Goal: Task Accomplishment & Management: Complete application form

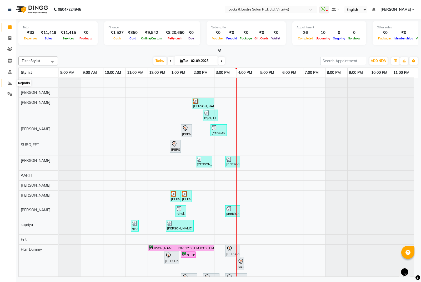
click at [9, 83] on icon at bounding box center [10, 83] width 4 height 4
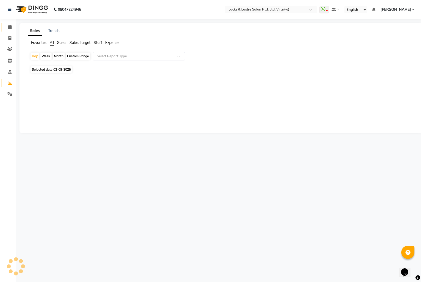
click at [8, 31] on link "Calendar" at bounding box center [8, 27] width 13 height 9
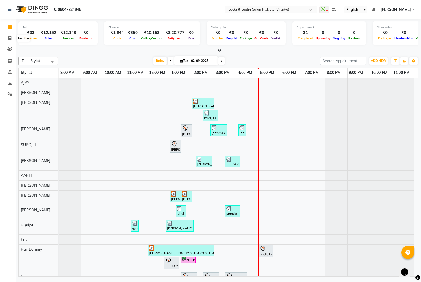
click at [9, 37] on icon at bounding box center [9, 38] width 3 height 4
select select "5944"
select select "service"
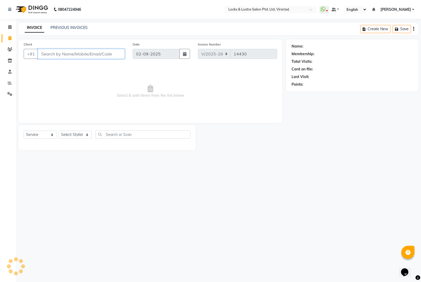
click at [59, 57] on input "Client" at bounding box center [81, 54] width 87 height 10
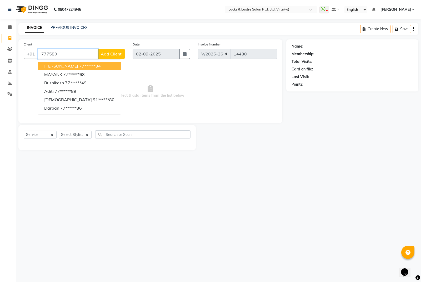
click at [80, 66] on ngb-highlight "77******34" at bounding box center [90, 65] width 22 height 5
type input "77******34"
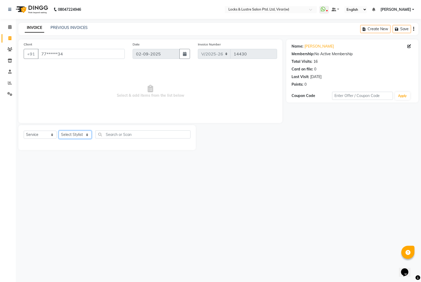
click at [77, 135] on select "Select Stylist [PERSON_NAME] [PERSON_NAME] [PERSON_NAME] AKASH [PERSON_NAME] [P…" at bounding box center [75, 135] width 33 height 8
select select "83002"
click at [59, 131] on select "Select Stylist [PERSON_NAME] [PERSON_NAME] [PERSON_NAME] AKASH [PERSON_NAME] [P…" at bounding box center [75, 135] width 33 height 8
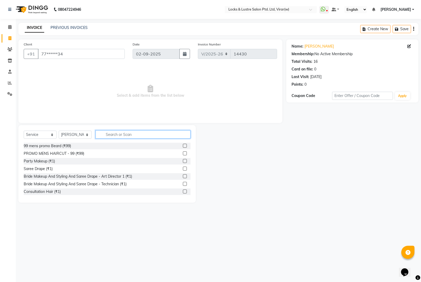
click at [124, 136] on input "text" at bounding box center [143, 135] width 95 height 8
type input "h"
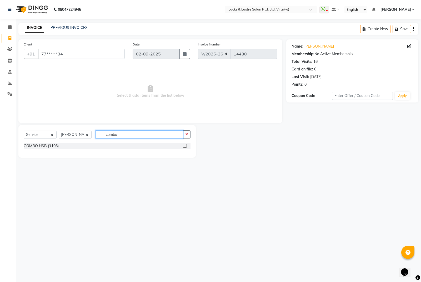
type input "combo"
click at [185, 149] on div at bounding box center [184, 147] width 3 height 6
click at [186, 147] on label at bounding box center [185, 146] width 4 height 4
click at [186, 147] on input "checkbox" at bounding box center [184, 146] width 3 height 3
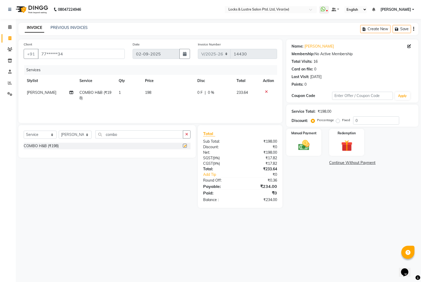
checkbox input "false"
click at [305, 146] on img at bounding box center [304, 145] width 19 height 13
click at [343, 165] on span "UPI" at bounding box center [342, 163] width 8 height 6
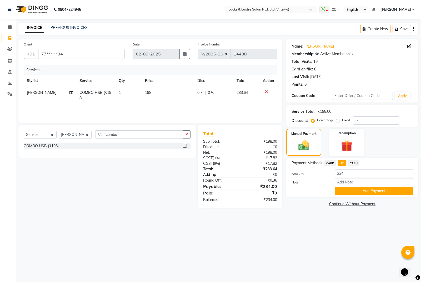
click at [213, 175] on link "Add Tip" at bounding box center [223, 175] width 48 height 6
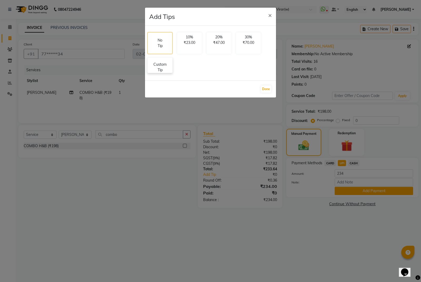
click at [159, 68] on p "Custom Tip" at bounding box center [160, 67] width 18 height 11
select select "83002"
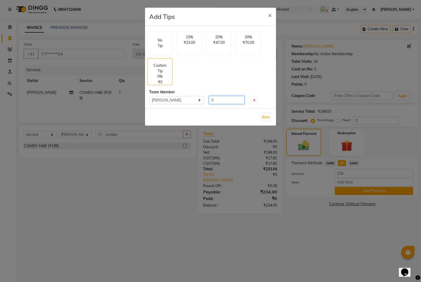
click at [219, 97] on input "0" at bounding box center [227, 100] width 36 height 8
type input "56"
click at [266, 117] on button "Done" at bounding box center [266, 117] width 11 height 7
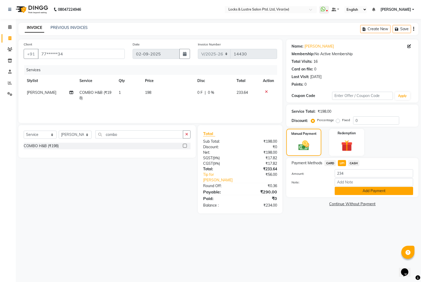
click at [356, 188] on button "Add Payment" at bounding box center [374, 191] width 78 height 8
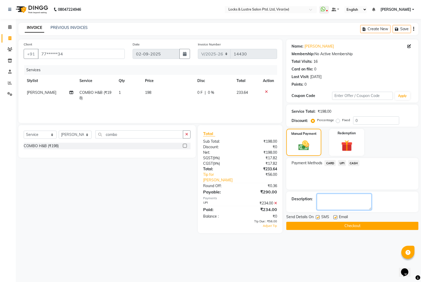
click at [331, 206] on textarea at bounding box center [344, 202] width 55 height 16
type textarea "524535239685"
click at [365, 224] on button "Checkout" at bounding box center [352, 226] width 132 height 8
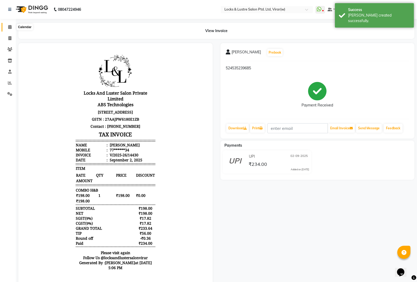
click at [11, 29] on icon at bounding box center [9, 27] width 3 height 4
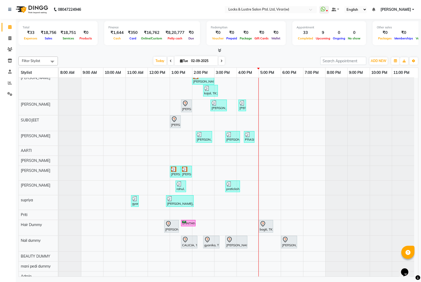
scroll to position [23, 0]
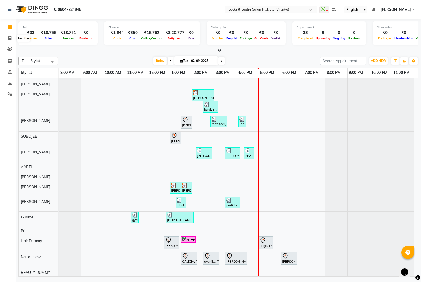
click at [6, 39] on span at bounding box center [9, 39] width 9 height 6
select select "5944"
select select "service"
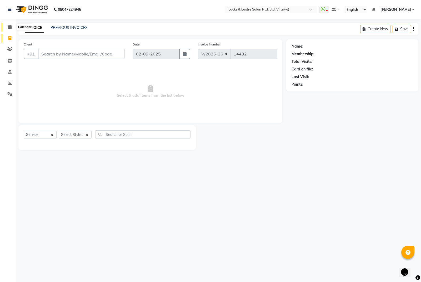
click at [11, 27] on icon at bounding box center [9, 27] width 3 height 4
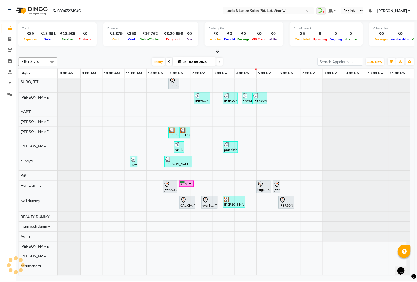
scroll to position [91, 0]
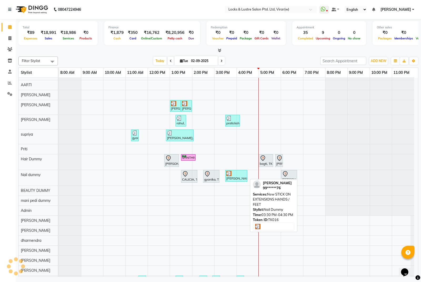
click at [232, 178] on div "[PERSON_NAME], TK16, 03:30 PM-04:30 PM, New STICK ON EXTENSIONS HANDS / FEET" at bounding box center [236, 176] width 21 height 10
select select "3"
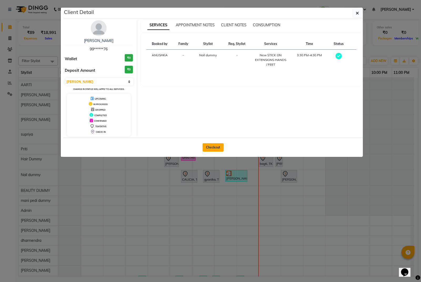
click at [216, 151] on button "Checkout" at bounding box center [213, 147] width 21 height 8
select select "service"
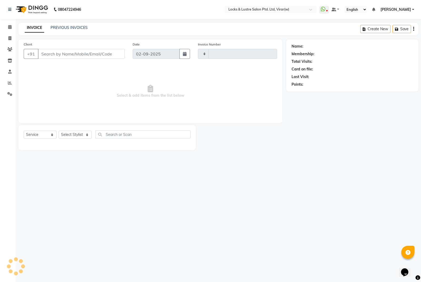
type input "14432"
select select "5944"
type input "99******76"
select select "43856"
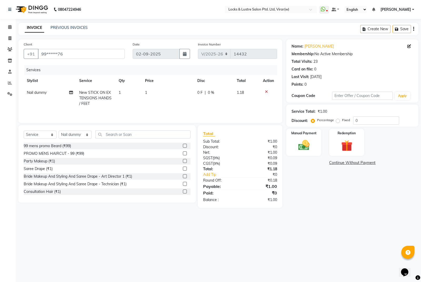
click at [39, 96] on td "Nail dummy" at bounding box center [50, 98] width 52 height 23
select select "43856"
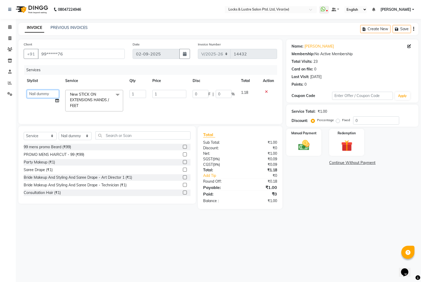
click at [44, 93] on select "[PERSON_NAME] [PERSON_NAME] [PERSON_NAME] AKASH [PERSON_NAME] [PERSON_NAME] [PE…" at bounding box center [43, 94] width 32 height 8
select select "42117"
click at [109, 138] on input "text" at bounding box center [143, 136] width 95 height 8
click at [90, 101] on span "New STICK ON EXTENSIONS HANDS / FEET" at bounding box center [89, 100] width 39 height 16
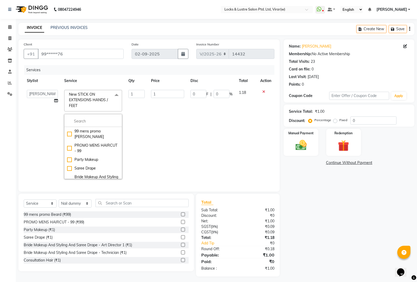
click at [152, 100] on td "1" at bounding box center [167, 135] width 39 height 96
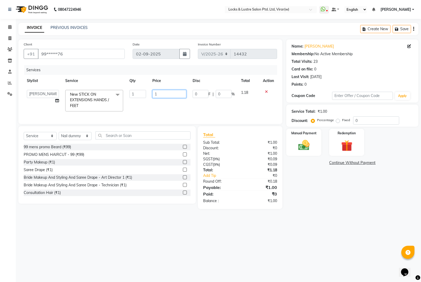
click at [161, 96] on input "1" at bounding box center [169, 94] width 34 height 8
type input "499"
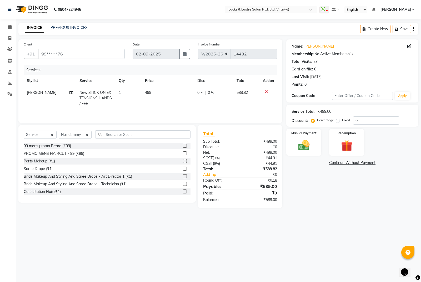
click at [116, 144] on div "Select Service Product Membership Package Voucher Prepaid Gift Card Select Styl…" at bounding box center [106, 164] width 177 height 78
click at [75, 136] on select "Select Stylist [PERSON_NAME] [PERSON_NAME] [PERSON_NAME] AKASH [PERSON_NAME] [P…" at bounding box center [75, 135] width 33 height 8
click at [102, 276] on div "08047224946 Select Location × Locks & Lustre Salon Ptd. Ltd, Virar(w) WhatsApp …" at bounding box center [210, 141] width 421 height 282
click at [102, 275] on div "08047224946 Select Location × Locks & Lustre Salon Ptd. Ltd, Virar(w) WhatsApp …" at bounding box center [210, 141] width 421 height 282
click at [70, 134] on select "Select Stylist [PERSON_NAME] [PERSON_NAME] [PERSON_NAME] AKASH [PERSON_NAME] [P…" at bounding box center [75, 135] width 33 height 8
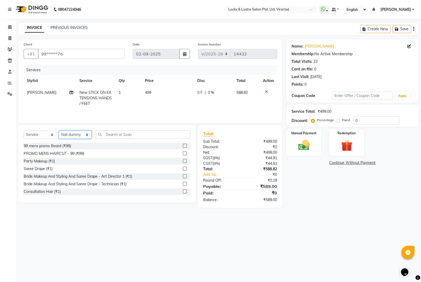
select select "42117"
click at [59, 131] on select "Select Stylist [PERSON_NAME] [PERSON_NAME] [PERSON_NAME] AKASH [PERSON_NAME] [P…" at bounding box center [75, 135] width 33 height 8
click at [105, 133] on input "text" at bounding box center [143, 135] width 95 height 8
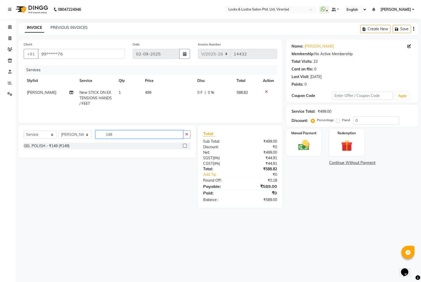
type input "149"
click at [185, 145] on label at bounding box center [185, 146] width 4 height 4
click at [185, 145] on input "checkbox" at bounding box center [184, 146] width 3 height 3
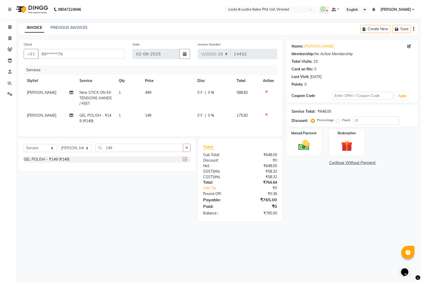
checkbox input "false"
click at [118, 152] on input "149" at bounding box center [140, 148] width 88 height 8
type input "1"
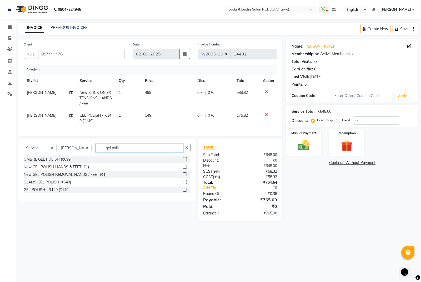
type input "gel polis"
click at [186, 169] on label at bounding box center [185, 167] width 4 height 4
click at [186, 169] on input "checkbox" at bounding box center [184, 167] width 3 height 3
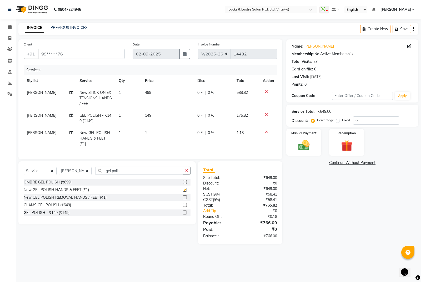
click at [151, 139] on td "1" at bounding box center [168, 138] width 52 height 23
checkbox input "false"
select select "42117"
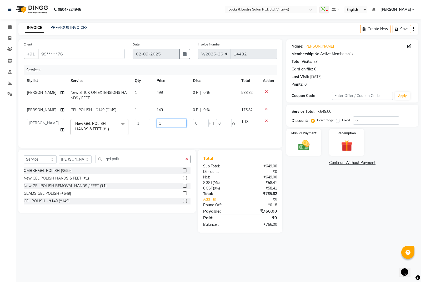
click at [172, 127] on input "1" at bounding box center [172, 123] width 30 height 8
type input "249"
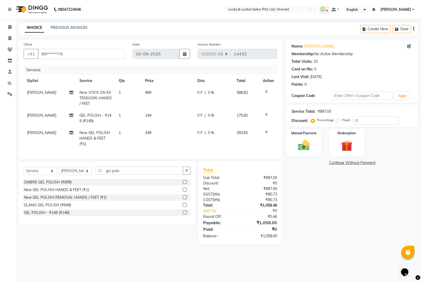
click at [161, 139] on div "Services Stylist Service Qty Price Disc Total Action [PERSON_NAME] New STICK ON…" at bounding box center [151, 109] width 254 height 89
click at [310, 141] on img at bounding box center [304, 145] width 19 height 13
click at [342, 164] on span "UPI" at bounding box center [342, 163] width 8 height 6
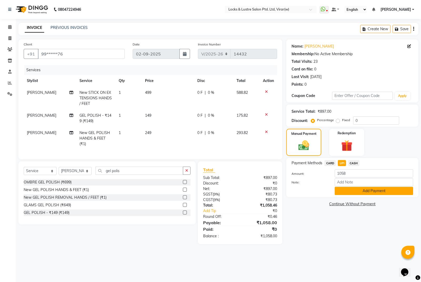
click at [362, 190] on button "Add Payment" at bounding box center [374, 191] width 78 height 8
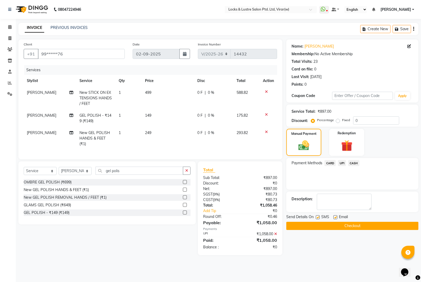
click at [274, 236] on icon at bounding box center [275, 234] width 3 height 4
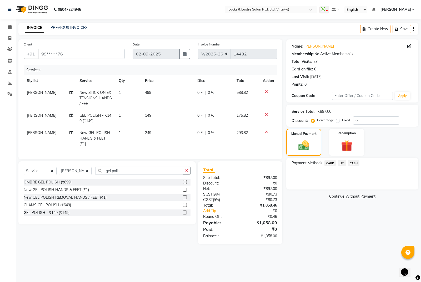
click at [342, 162] on span "UPI" at bounding box center [342, 163] width 8 height 6
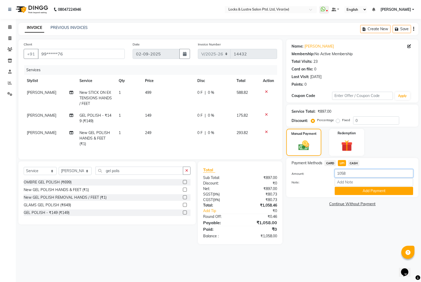
click at [348, 176] on input "1058" at bounding box center [374, 174] width 78 height 8
type input "10"
click at [153, 141] on td "249" at bounding box center [168, 138] width 52 height 23
select select "42117"
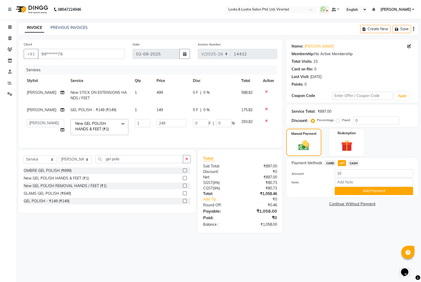
click at [160, 112] on td "149" at bounding box center [171, 110] width 36 height 12
select select "42117"
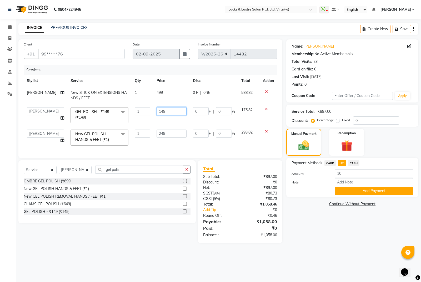
click at [161, 111] on input "149" at bounding box center [172, 111] width 30 height 8
type input "109"
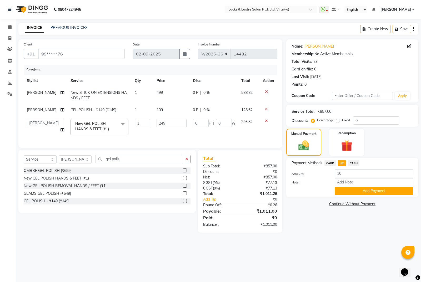
click at [164, 148] on div "Client +91 99******76 Date [DATE] Invoice Number V/2025 V/[PHONE_NUMBER] Servic…" at bounding box center [150, 93] width 264 height 108
click at [160, 113] on td "109" at bounding box center [171, 110] width 36 height 12
select select "42117"
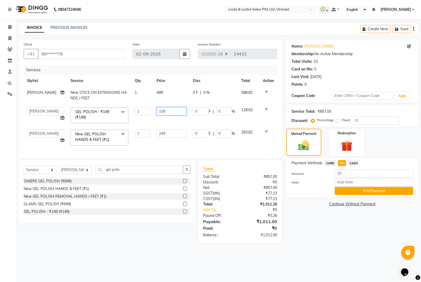
click at [168, 113] on input "109" at bounding box center [172, 111] width 30 height 8
type input "106"
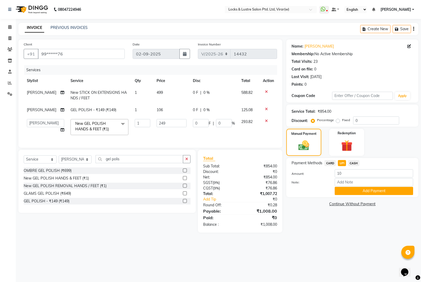
click at [156, 147] on div "Client +91 99******76 Date [DATE] Invoice Number V/2025 V/[PHONE_NUMBER] Servic…" at bounding box center [150, 93] width 264 height 108
click at [161, 113] on td "106" at bounding box center [171, 110] width 36 height 12
select select "42117"
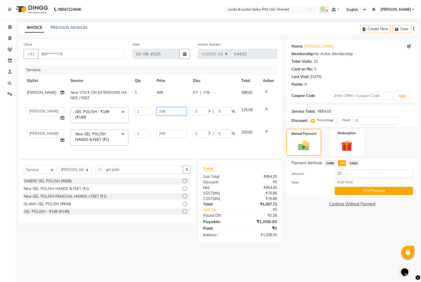
click at [161, 111] on input "106" at bounding box center [172, 111] width 30 height 8
type input "104"
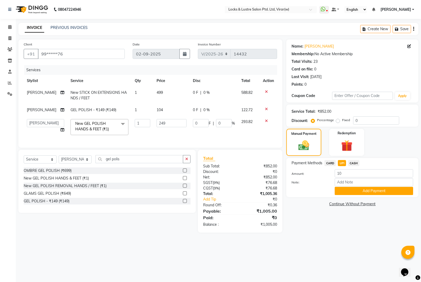
click at [173, 143] on div "Services Stylist Service Qty Price Disc Total Action [PERSON_NAME] New STICK ON…" at bounding box center [151, 103] width 254 height 77
click at [356, 176] on input "10" at bounding box center [374, 174] width 78 height 8
type input "1"
click at [324, 231] on div "Name: [PERSON_NAME] Membership: No Active Membership Total Visits: 23 Card on f…" at bounding box center [354, 136] width 136 height 194
click at [328, 163] on span "CARD" at bounding box center [330, 163] width 11 height 6
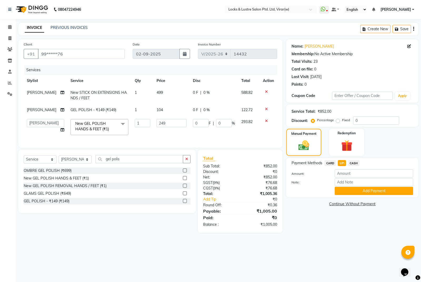
type input "1005"
click at [341, 163] on span "UPI" at bounding box center [342, 163] width 8 height 6
click at [369, 191] on button "Add Payment" at bounding box center [374, 191] width 78 height 8
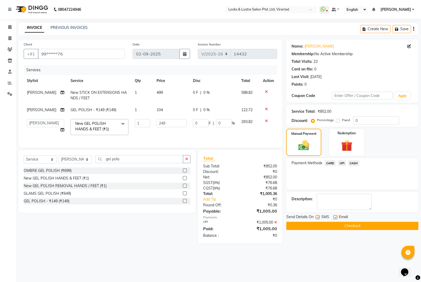
click at [269, 202] on div "₹0" at bounding box center [264, 200] width 34 height 6
click at [316, 227] on button "Checkout" at bounding box center [352, 226] width 132 height 8
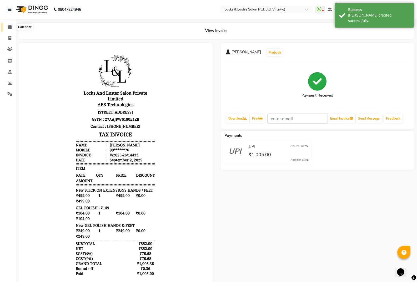
click at [11, 29] on span at bounding box center [9, 27] width 9 height 6
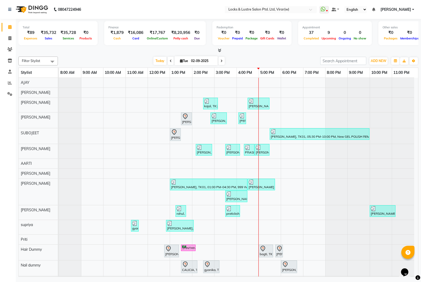
drag, startPoint x: 370, startPoint y: 92, endPoint x: 391, endPoint y: 65, distance: 34.3
click at [370, 92] on div at bounding box center [370, 93] width 89 height 10
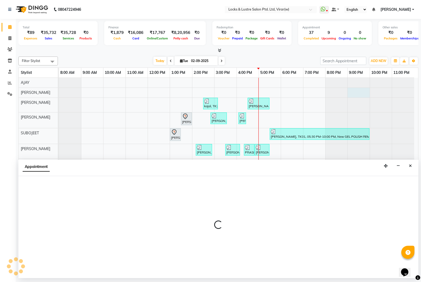
select select "42107"
select select "tentative"
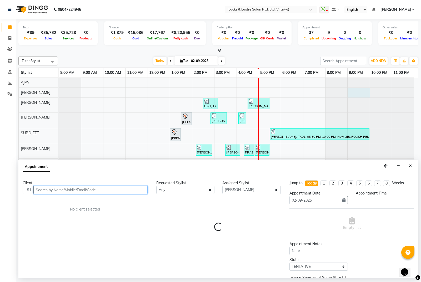
select select "1260"
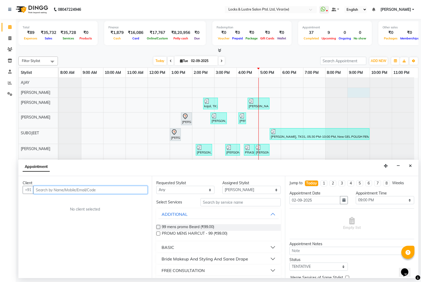
click at [55, 189] on input "text" at bounding box center [90, 190] width 114 height 8
click at [58, 199] on ngb-highlight "98******73" at bounding box center [65, 201] width 22 height 5
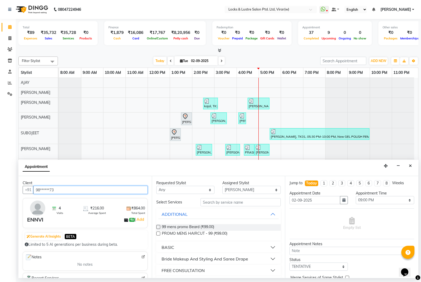
type input "98******73"
click at [228, 190] on select "Select [PERSON_NAME] [PERSON_NAME] [PERSON_NAME] AKASH [PERSON_NAME] [PERSON_NA…" at bounding box center [251, 190] width 58 height 8
select select "43855"
click at [222, 186] on select "Select [PERSON_NAME] [PERSON_NAME] [PERSON_NAME] AKASH [PERSON_NAME] [PERSON_NA…" at bounding box center [251, 190] width 58 height 8
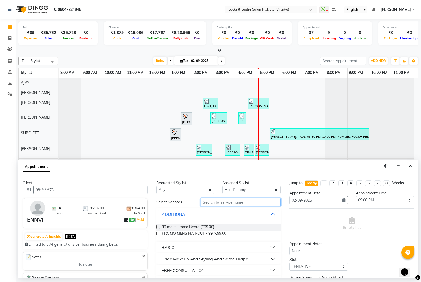
click at [235, 204] on input "text" at bounding box center [241, 203] width 81 height 8
type input "99 og"
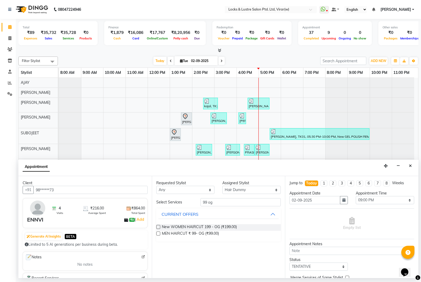
click at [157, 234] on label at bounding box center [158, 234] width 4 height 4
click at [157, 234] on input "checkbox" at bounding box center [157, 234] width 3 height 3
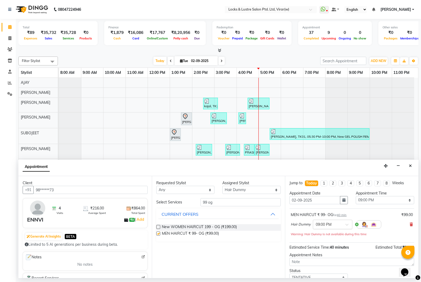
checkbox input "false"
click at [343, 225] on div at bounding box center [332, 225] width 39 height 6
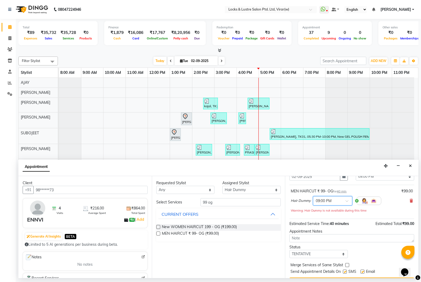
scroll to position [25, 0]
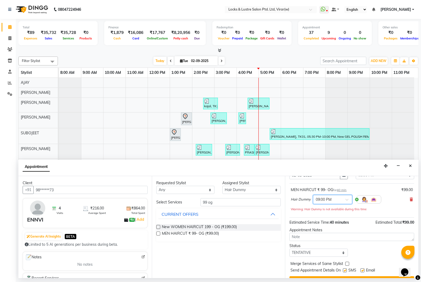
click at [345, 201] on div at bounding box center [332, 200] width 39 height 6
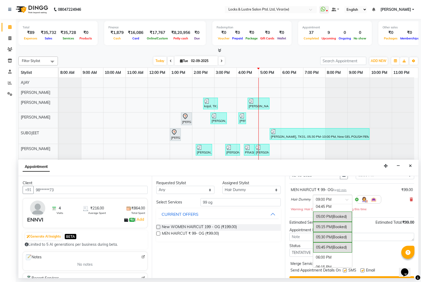
scroll to position [319, 0]
click at [342, 239] on div "05:45 PM (Booked)" at bounding box center [332, 236] width 39 height 10
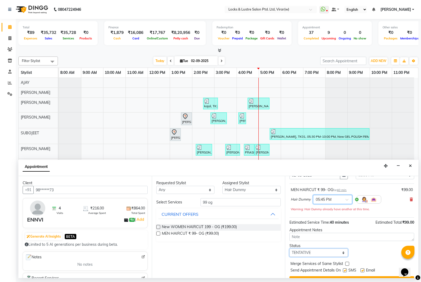
click at [315, 252] on select "Select TENTATIVE CONFIRM CHECK-IN UPCOMING" at bounding box center [319, 253] width 58 height 8
select select "check-in"
click at [290, 249] on select "Select TENTATIVE CONFIRM CHECK-IN UPCOMING" at bounding box center [319, 253] width 58 height 8
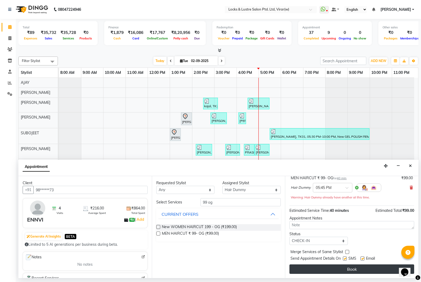
click at [391, 266] on button "Book" at bounding box center [352, 269] width 125 height 9
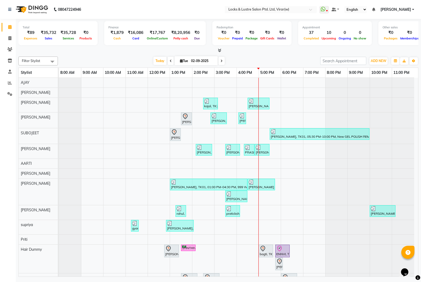
click at [220, 63] on span at bounding box center [222, 61] width 6 height 8
type input "03-09-2025"
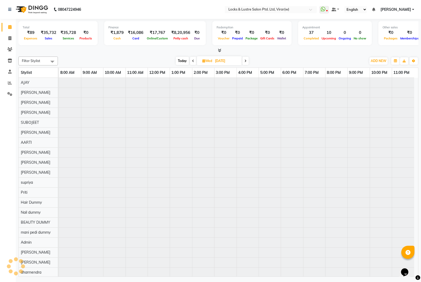
click at [221, 59] on input "03-09-2025" at bounding box center [227, 61] width 26 height 8
select select "9"
select select "2025"
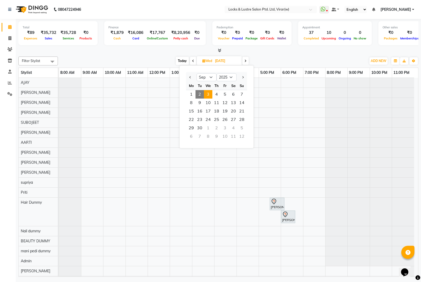
click at [206, 141] on div "8" at bounding box center [208, 136] width 8 height 8
type input "08-10-2025"
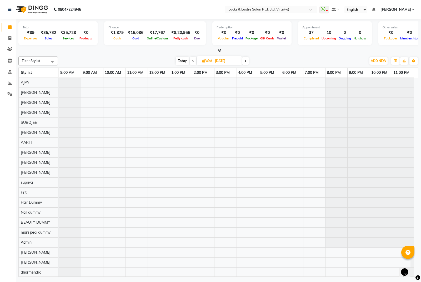
click at [174, 174] on div at bounding box center [238, 263] width 359 height 370
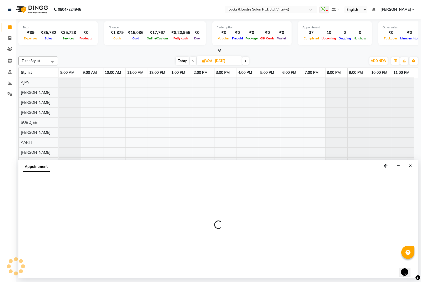
select select "42119"
select select "tentative"
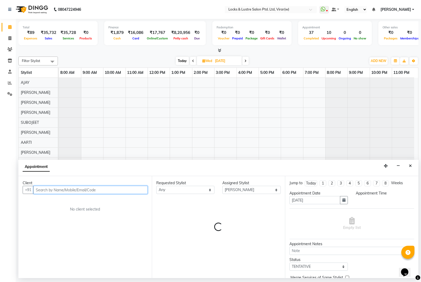
select select "780"
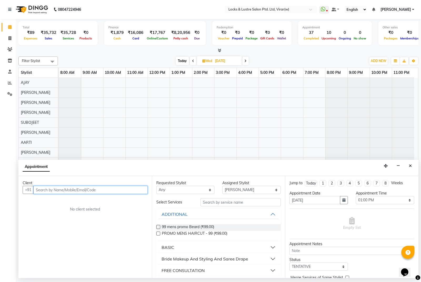
click at [95, 192] on input "text" at bounding box center [90, 190] width 114 height 8
click at [83, 187] on input "9762831445" at bounding box center [79, 190] width 92 height 8
click at [85, 190] on input "9762831445" at bounding box center [79, 190] width 92 height 8
type input "9762831445"
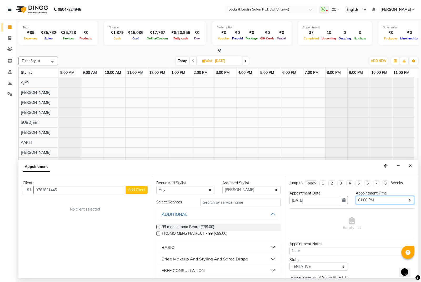
click at [371, 202] on select "Select 09:00 AM 09:15 AM 09:30 AM 09:45 AM 10:00 AM 10:15 AM 10:30 AM 10:45 AM …" at bounding box center [385, 200] width 58 height 8
select select "1020"
click at [356, 196] on select "Select 09:00 AM 09:15 AM 09:30 AM 09:45 AM 10:00 AM 10:15 AM 10:30 AM 10:45 AM …" at bounding box center [385, 200] width 58 height 8
click at [103, 186] on input "9762831445" at bounding box center [79, 190] width 92 height 8
click at [55, 189] on input "9762831445" at bounding box center [79, 190] width 92 height 8
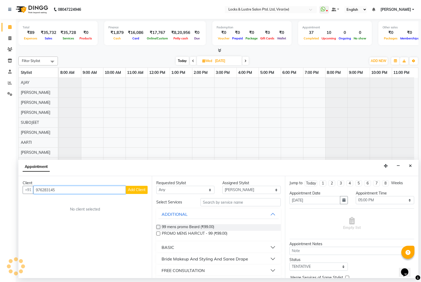
click at [69, 189] on input "976283145" at bounding box center [79, 190] width 92 height 8
type input "9762831455"
click at [142, 190] on span "Add Client" at bounding box center [137, 190] width 18 height 5
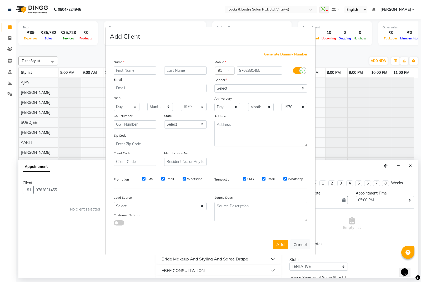
click at [148, 72] on input "text" at bounding box center [135, 71] width 43 height 8
type input "guest"
click at [234, 89] on select "Select Male Female Other Prefer Not To Say" at bounding box center [261, 89] width 93 height 8
select select "female"
click at [215, 85] on select "Select Male Female Other Prefer Not To Say" at bounding box center [261, 89] width 93 height 8
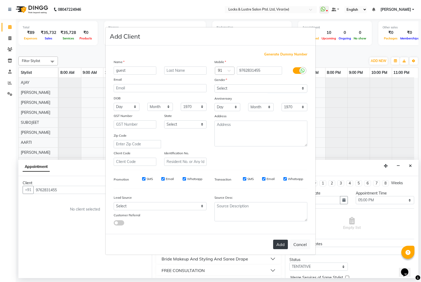
click at [285, 242] on button "Add" at bounding box center [280, 244] width 15 height 9
type input "97******55"
select select
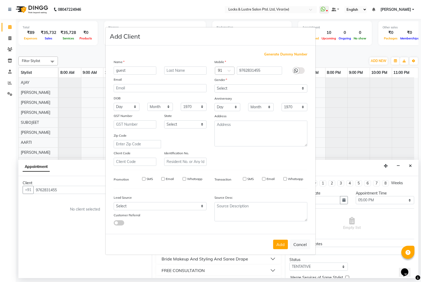
select select
checkbox input "false"
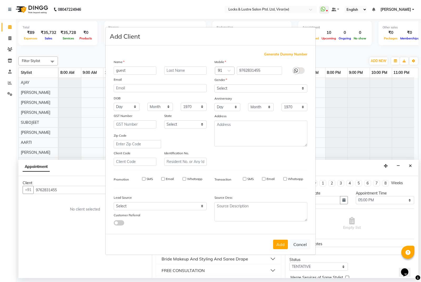
checkbox input "false"
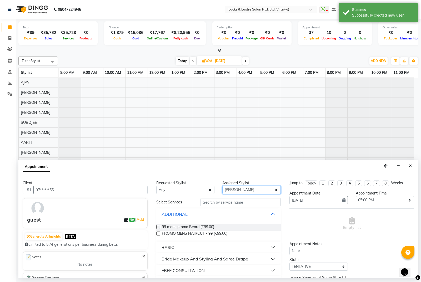
click at [264, 190] on select "Select [PERSON_NAME] [PERSON_NAME] [PERSON_NAME] AKASH [PERSON_NAME] [PERSON_NA…" at bounding box center [251, 190] width 58 height 8
select select "43855"
click at [222, 186] on select "Select [PERSON_NAME] [PERSON_NAME] [PERSON_NAME] AKASH [PERSON_NAME] [PERSON_NA…" at bounding box center [251, 190] width 58 height 8
click at [271, 199] on input "text" at bounding box center [241, 203] width 81 height 8
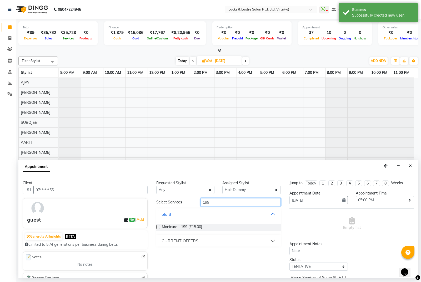
type input "199"
click at [192, 243] on div "CURRENT OFFERS" at bounding box center [180, 241] width 37 height 6
click at [207, 255] on span "New WOMEN HAIRCUT 199 - OG (₹199.00)" at bounding box center [199, 254] width 75 height 7
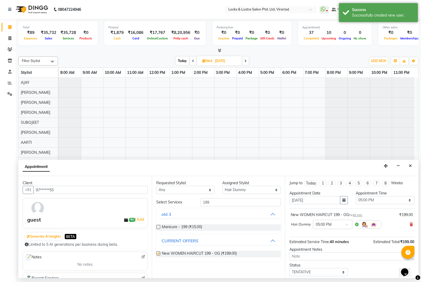
checkbox input "false"
click at [254, 187] on select "Select [PERSON_NAME] [PERSON_NAME] [PERSON_NAME] AKASH [PERSON_NAME] [PERSON_NA…" at bounding box center [251, 190] width 58 height 8
select select "43856"
click at [222, 186] on select "Select [PERSON_NAME] [PERSON_NAME] [PERSON_NAME] AKASH [PERSON_NAME] [PERSON_NA…" at bounding box center [251, 190] width 58 height 8
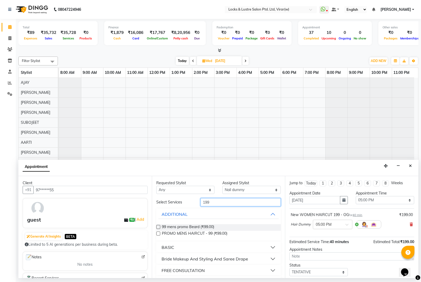
click at [220, 203] on input "199" at bounding box center [241, 203] width 81 height 8
type input "1"
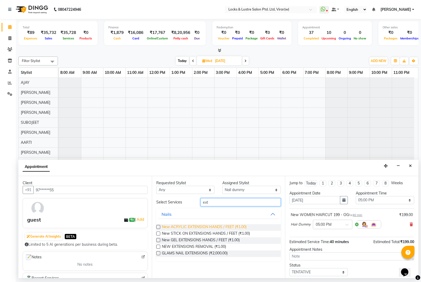
type input "ext"
click at [191, 229] on span "New ACRYLIC EXTENSION HANDS / FEET (₹1.00)" at bounding box center [204, 228] width 85 height 7
checkbox input "false"
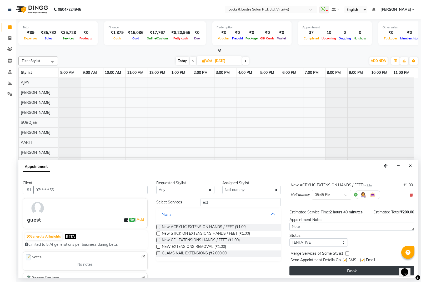
scroll to position [55, 0]
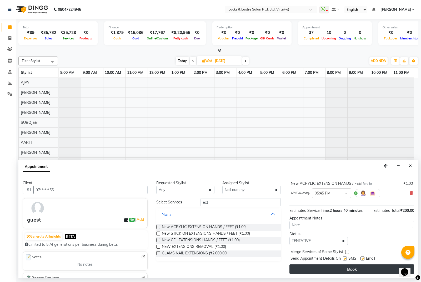
click at [382, 272] on button "Book" at bounding box center [352, 269] width 125 height 9
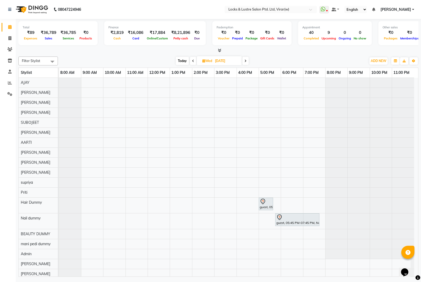
click at [183, 60] on span "Today" at bounding box center [182, 61] width 13 height 8
type input "02-09-2025"
